Goal: Transaction & Acquisition: Purchase product/service

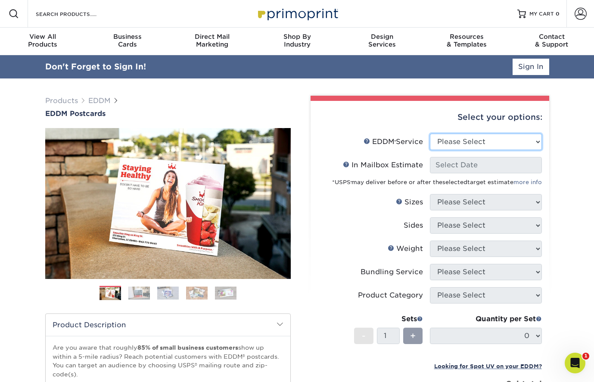
select select "full_service"
select select "-1"
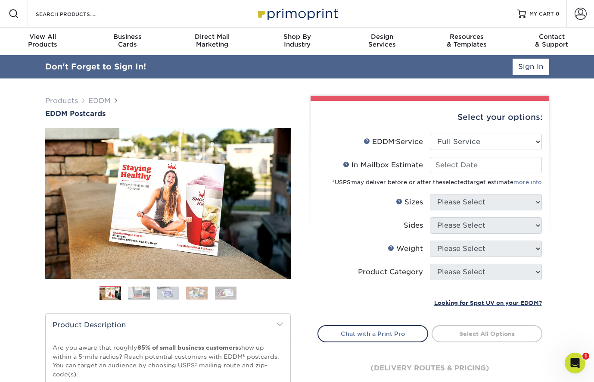
click at [459, 173] on div "*USPS ® may deliver before or after the selected target estimate more info" at bounding box center [430, 180] width 224 height 14
click at [468, 166] on input "In Mailbox Estimate Help In Mailbox Estimate" at bounding box center [486, 165] width 112 height 16
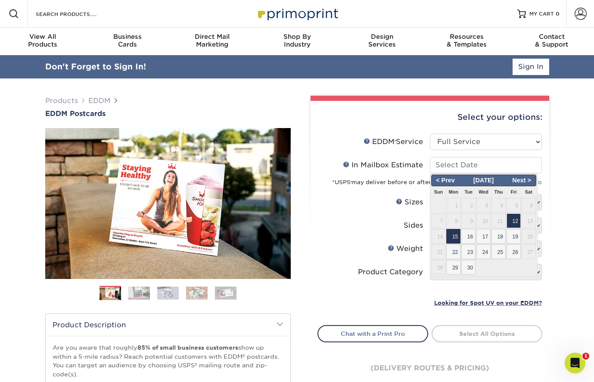
click at [452, 235] on span "15" at bounding box center [454, 236] width 14 height 15
type input "[DATE]"
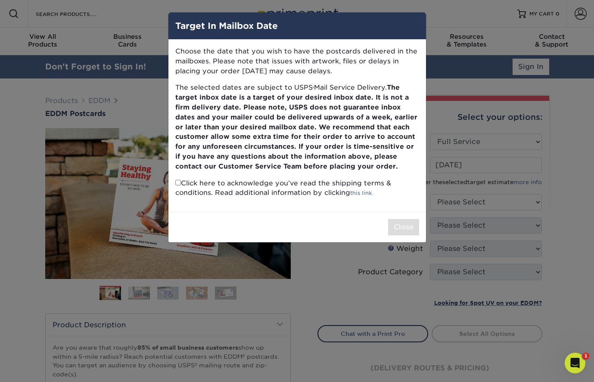
click at [177, 180] on input "checkbox" at bounding box center [178, 183] width 6 height 6
checkbox input "true"
click at [402, 219] on button "Close" at bounding box center [403, 227] width 31 height 16
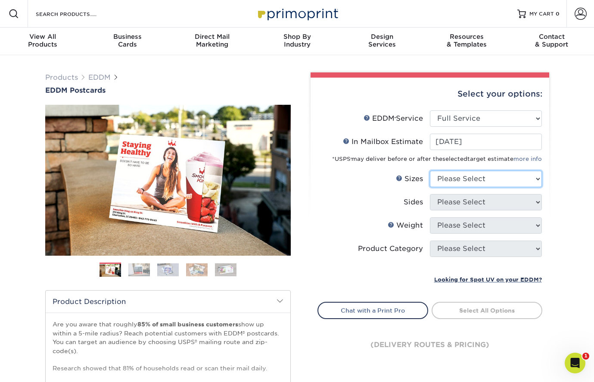
select select "4.50x12.00"
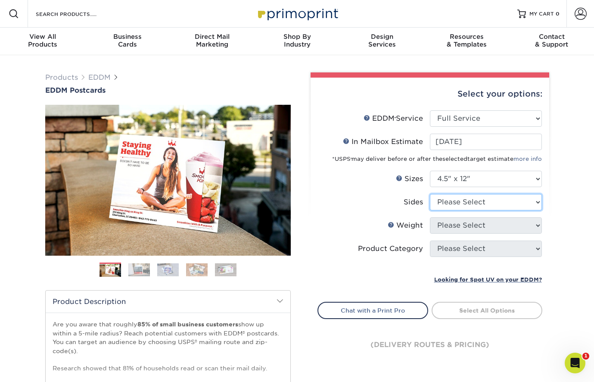
select select "13abbda7-1d64-4f25-8bb2-c179b224825d"
select select "14PT"
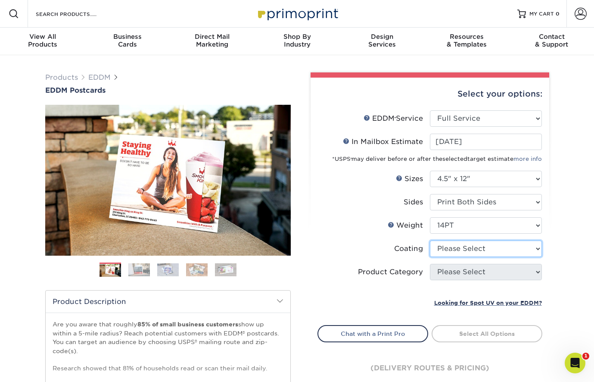
select select "121bb7b5-3b4d-429f-bd8d-bbf80e953313"
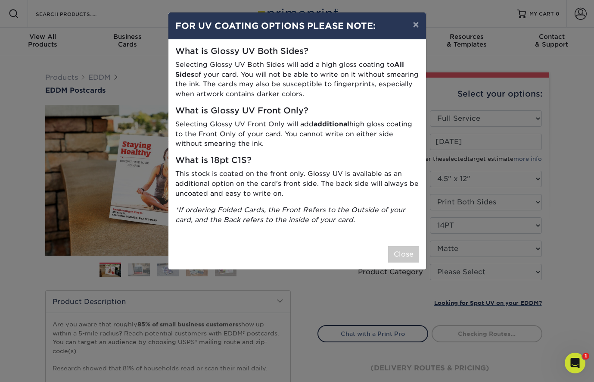
click at [470, 268] on div "× FOR UV COATING OPTIONS PLEASE NOTE: What is Glossy UV Both Sides? Selecting G…" at bounding box center [297, 191] width 594 height 382
click at [409, 250] on button "Close" at bounding box center [403, 254] width 31 height 16
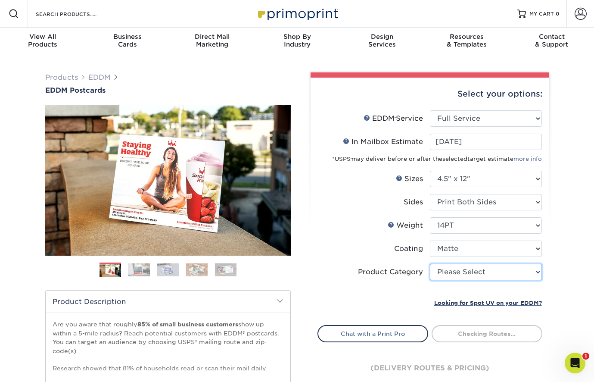
select select "9b7272e0-d6c8-4c3c-8e97-d3a1bcdab858"
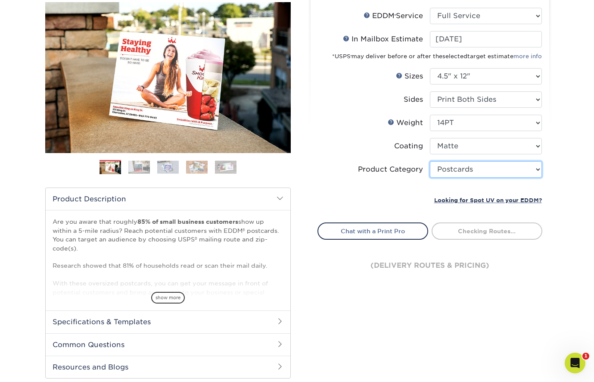
scroll to position [102, 0]
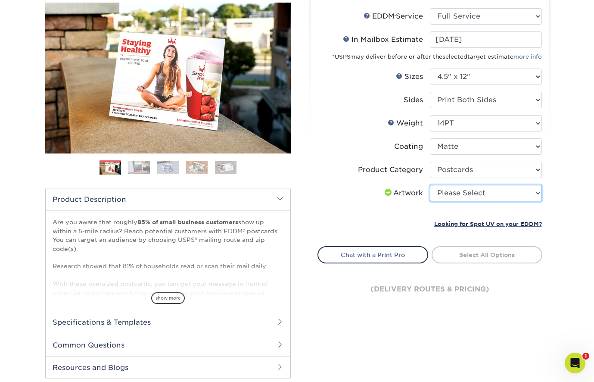
select select "upload"
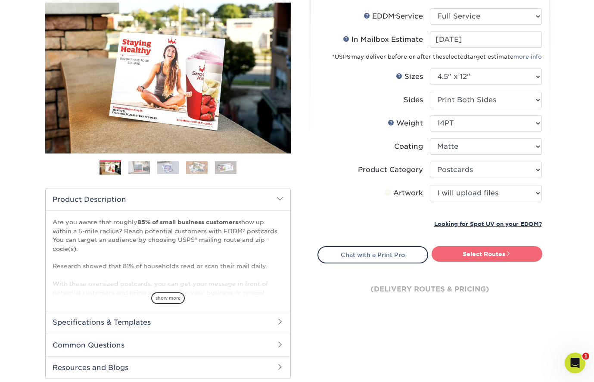
click at [470, 256] on link "Select Routes" at bounding box center [487, 254] width 111 height 16
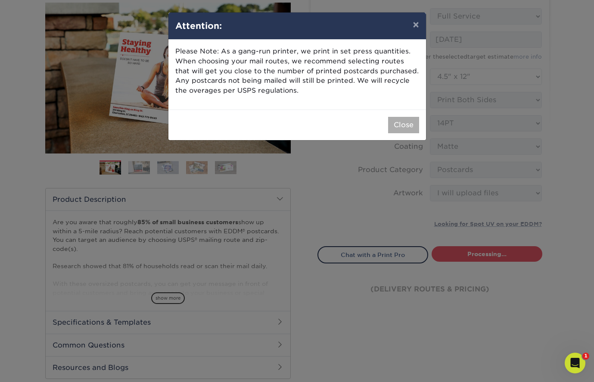
click at [398, 122] on button "Close" at bounding box center [403, 125] width 31 height 16
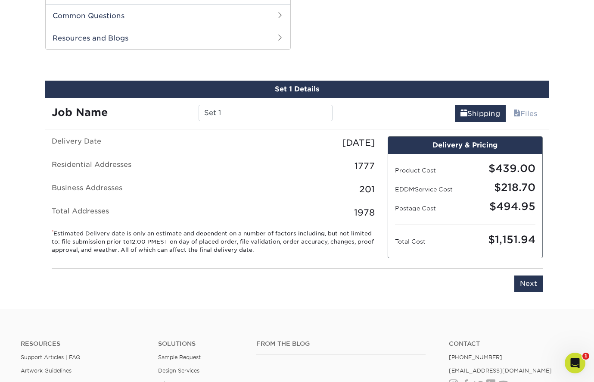
scroll to position [438, 0]
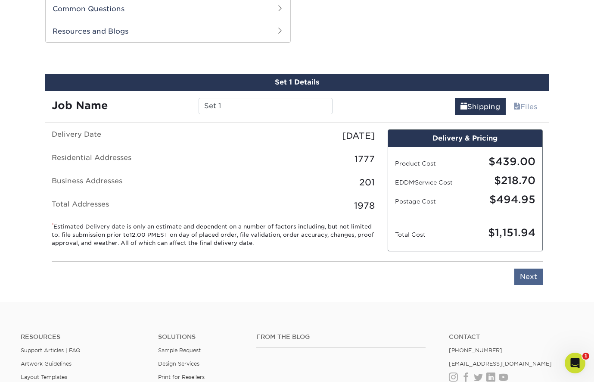
click at [529, 275] on input "Next" at bounding box center [529, 277] width 28 height 16
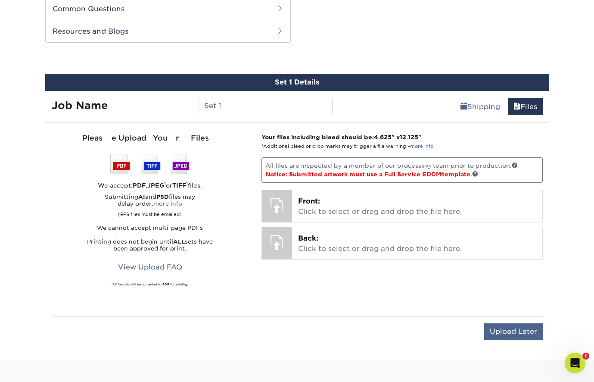
click at [510, 334] on input "Upload Later" at bounding box center [513, 331] width 59 height 16
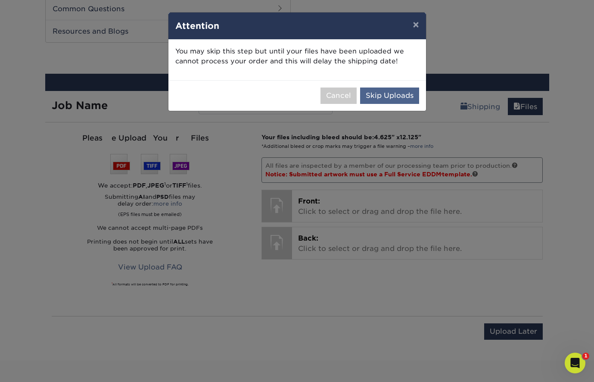
click at [401, 90] on button "Skip Uploads" at bounding box center [389, 95] width 59 height 16
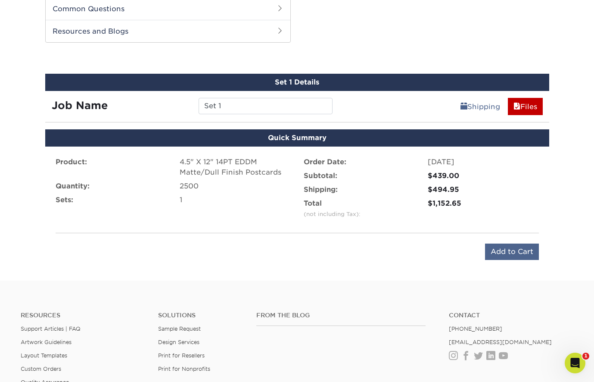
click at [526, 254] on input "Add to Cart" at bounding box center [512, 252] width 54 height 16
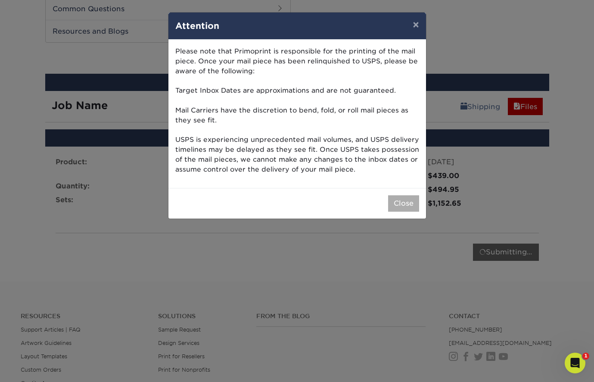
click at [397, 197] on button "Close" at bounding box center [403, 203] width 31 height 16
